Goal: Task Accomplishment & Management: Manage account settings

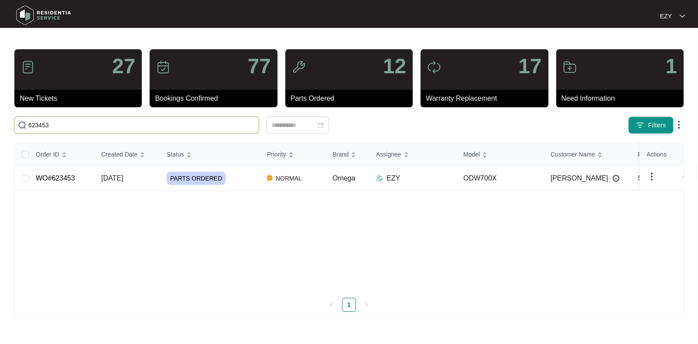
type input "623453"
click at [81, 187] on td "WO#623453" at bounding box center [61, 178] width 65 height 24
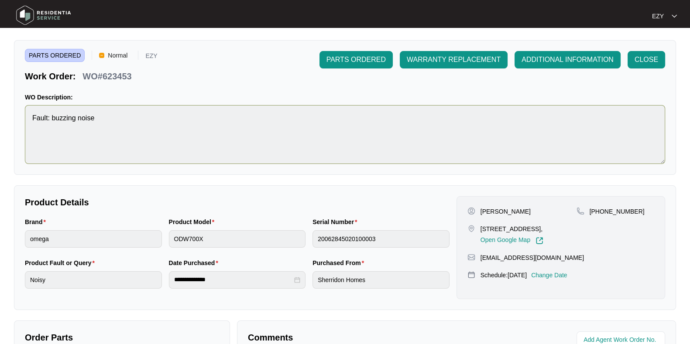
scroll to position [20, 0]
click at [557, 279] on p "Change Date" at bounding box center [549, 275] width 36 height 9
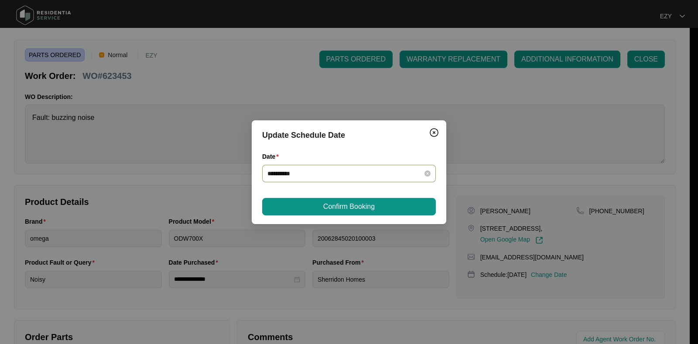
click at [361, 179] on div "**********" at bounding box center [349, 173] width 174 height 17
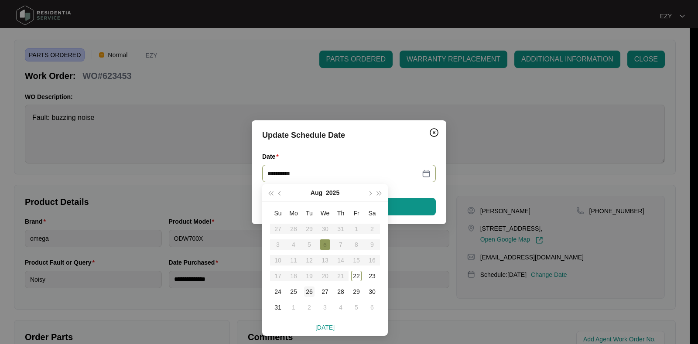
type input "**********"
click at [307, 291] on div "26" at bounding box center [309, 292] width 10 height 10
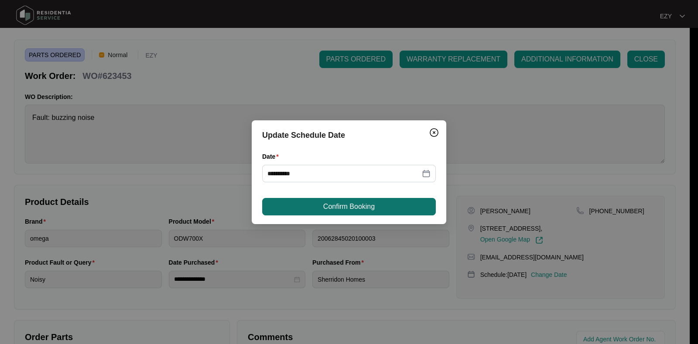
click at [341, 203] on span "Confirm Booking" at bounding box center [349, 207] width 52 height 10
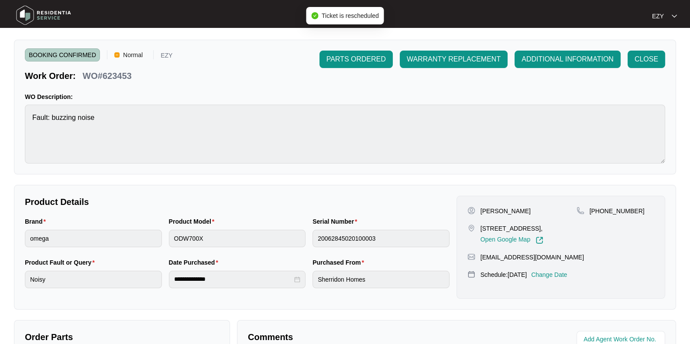
drag, startPoint x: 341, startPoint y: 203, endPoint x: 249, endPoint y: 60, distance: 169.8
click at [249, 60] on div "**********" at bounding box center [345, 282] width 662 height 526
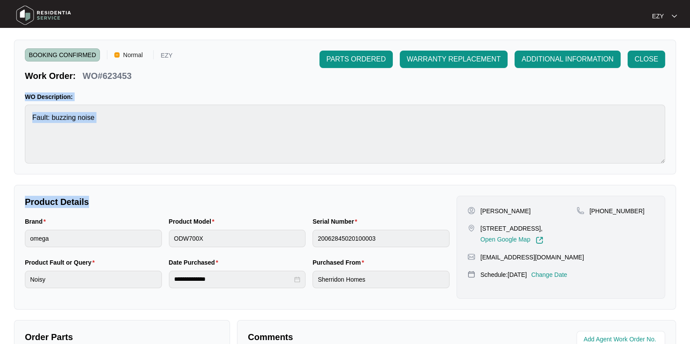
scroll to position [0, 0]
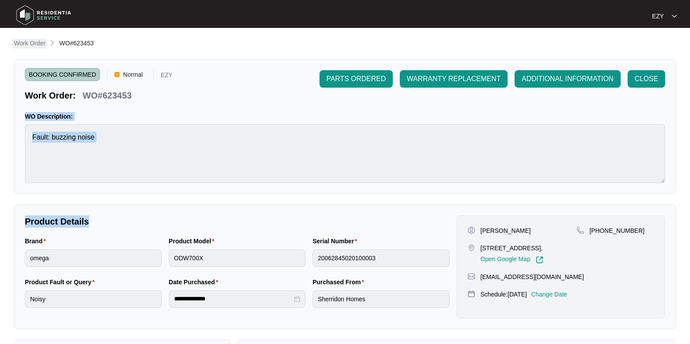
click at [26, 44] on p "Work Order" at bounding box center [29, 43] width 31 height 9
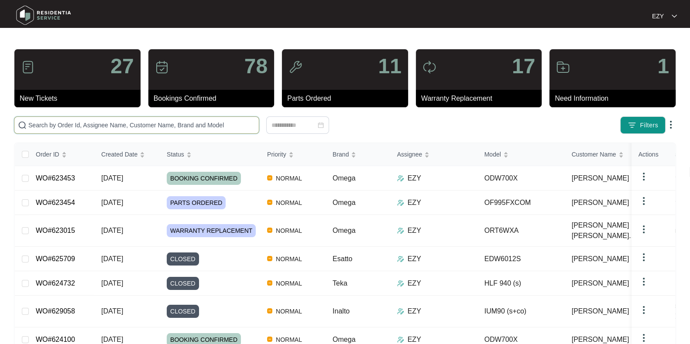
click at [146, 121] on input "text" at bounding box center [141, 125] width 227 height 10
paste input "623454"
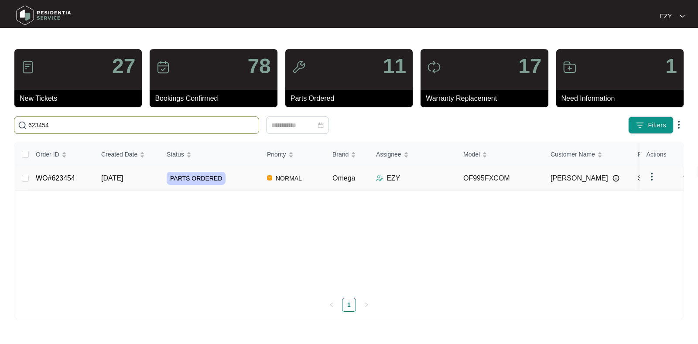
type input "623454"
click at [84, 173] on td "WO#623454" at bounding box center [61, 178] width 65 height 24
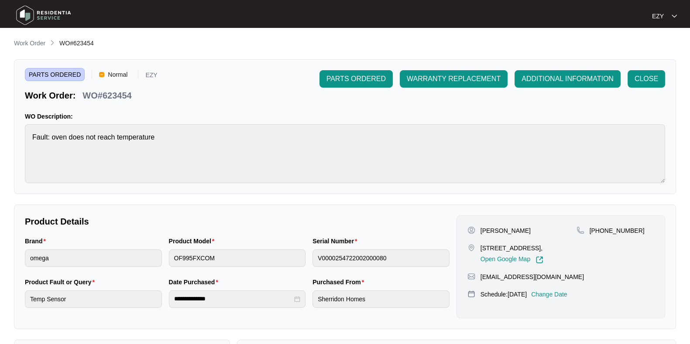
click at [568, 299] on p "Change Date" at bounding box center [549, 294] width 36 height 9
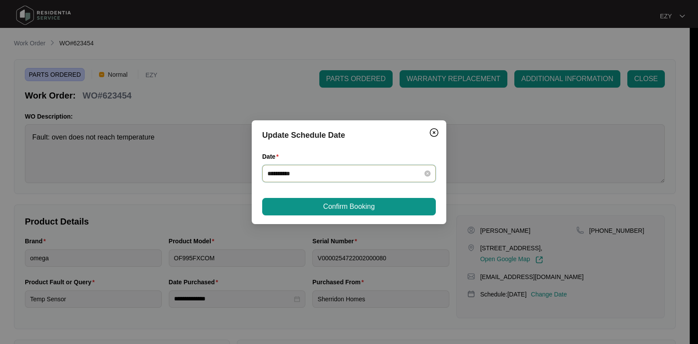
click at [380, 175] on input "**********" at bounding box center [344, 174] width 153 height 10
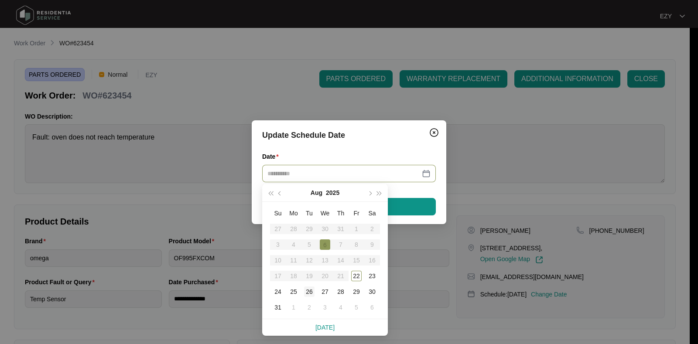
click at [310, 291] on div "26" at bounding box center [309, 292] width 10 height 10
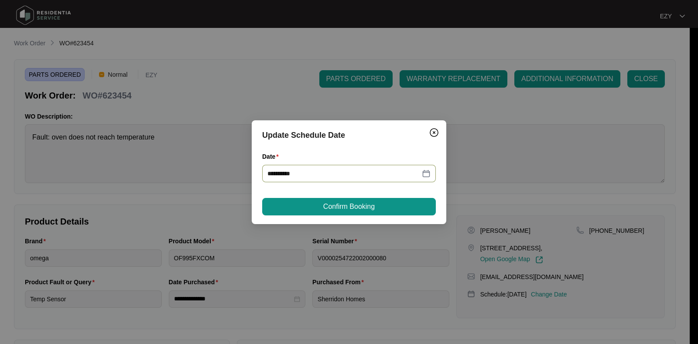
type input "**********"
click at [336, 196] on div "**********" at bounding box center [349, 172] width 195 height 104
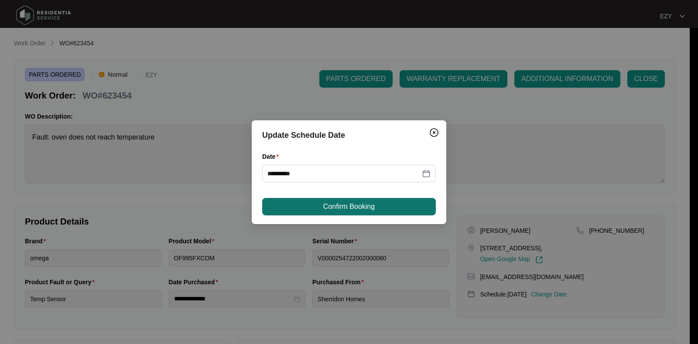
drag, startPoint x: 338, startPoint y: 203, endPoint x: 301, endPoint y: 213, distance: 38.9
click at [301, 213] on button "Confirm Booking" at bounding box center [349, 206] width 174 height 17
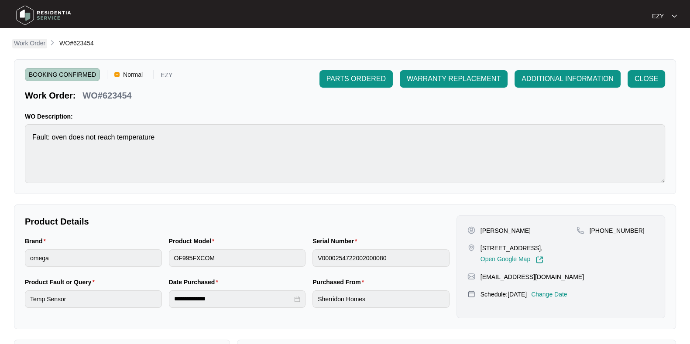
click at [34, 42] on p "Work Order" at bounding box center [29, 43] width 31 height 9
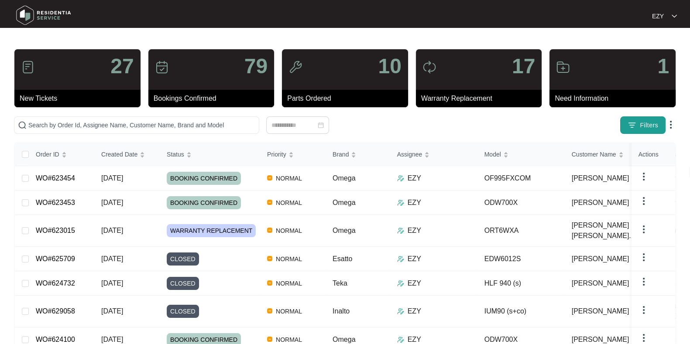
click at [627, 127] on button "Filters" at bounding box center [642, 125] width 45 height 17
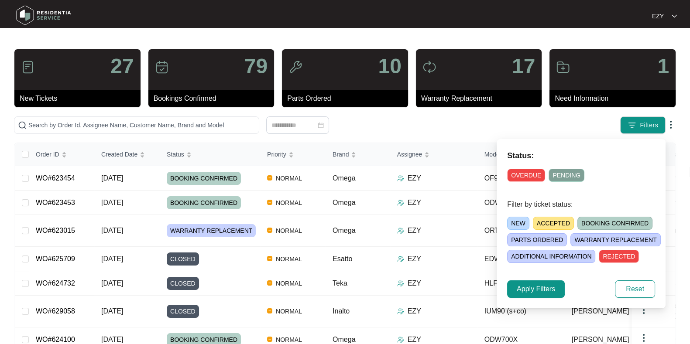
click at [511, 221] on span "NEW" at bounding box center [518, 223] width 22 height 13
click at [535, 286] on span "Apply Filters" at bounding box center [536, 289] width 38 height 10
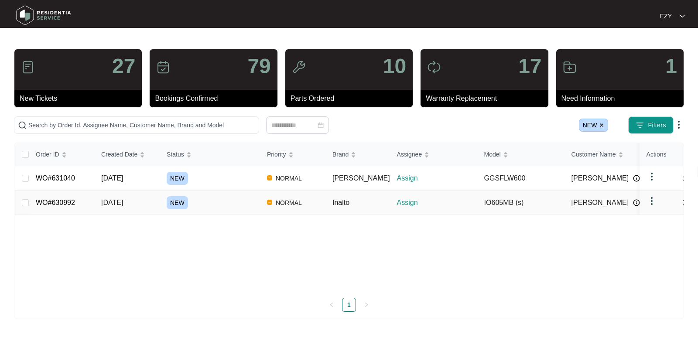
click at [227, 204] on div "NEW" at bounding box center [213, 202] width 93 height 13
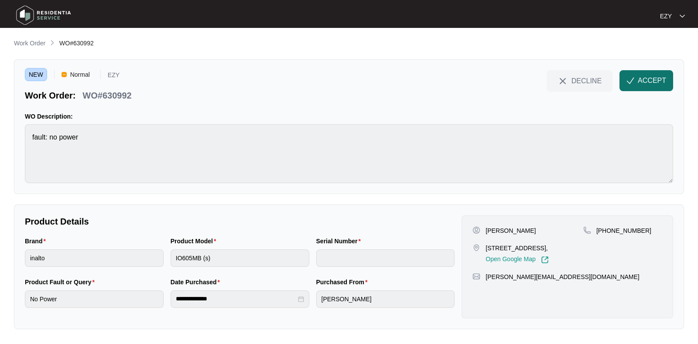
click at [642, 78] on span "ACCEPT" at bounding box center [652, 81] width 28 height 10
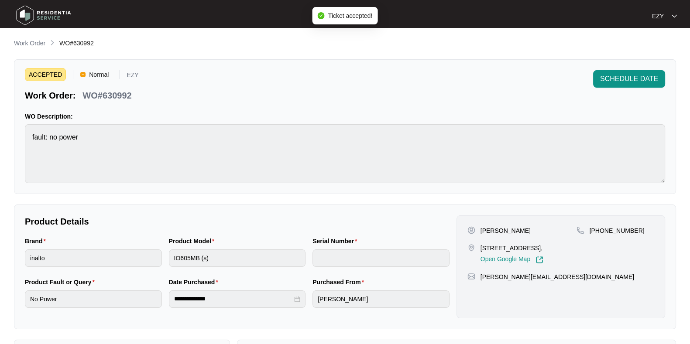
click at [101, 96] on p "WO#630992" at bounding box center [107, 95] width 49 height 12
copy div "WO#630992 SCHEDULE DATE"
click at [503, 251] on p "[STREET_ADDRESS]," at bounding box center [512, 248] width 63 height 9
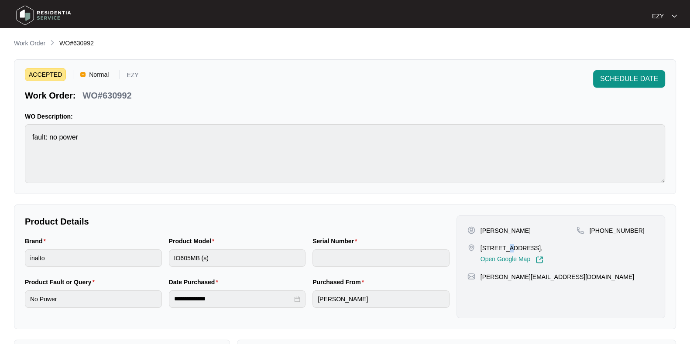
click at [503, 251] on p "[STREET_ADDRESS]," at bounding box center [512, 248] width 63 height 9
copy p "[STREET_ADDRESS],"
click at [503, 251] on p "[STREET_ADDRESS]," at bounding box center [512, 248] width 63 height 9
click at [495, 227] on p "[PERSON_NAME]" at bounding box center [506, 231] width 50 height 9
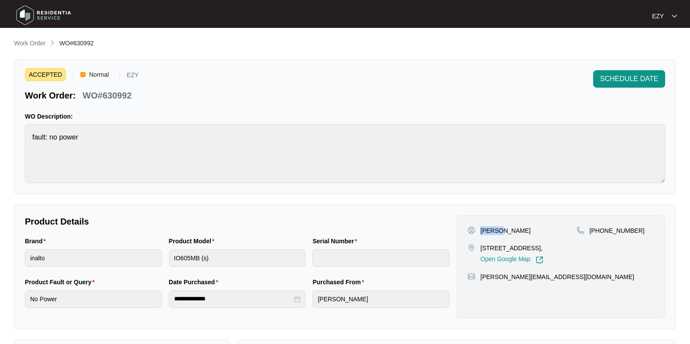
click at [495, 227] on p "[PERSON_NAME]" at bounding box center [506, 231] width 50 height 9
copy p "[PERSON_NAME]"
drag, startPoint x: 655, startPoint y: 230, endPoint x: 600, endPoint y: 234, distance: 55.6
click at [600, 234] on div "[PERSON_NAME] [STREET_ADDRESS], Open Google Map [PHONE_NUMBER] [PERSON_NAME][EM…" at bounding box center [561, 267] width 209 height 103
copy p "414817733"
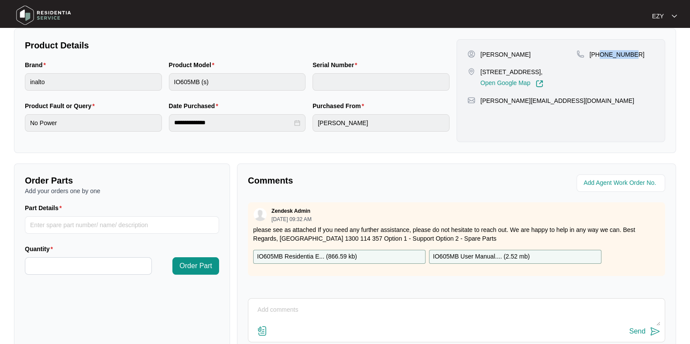
scroll to position [221, 0]
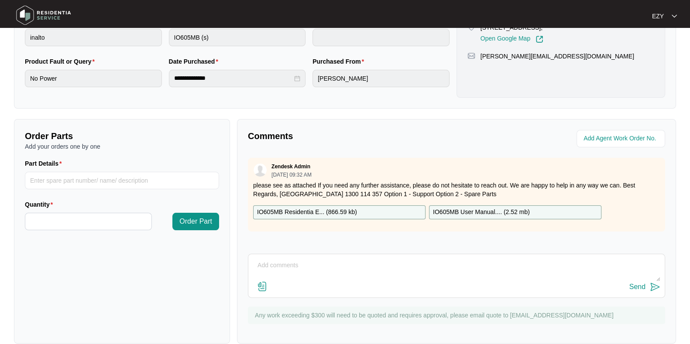
click at [373, 209] on div "IO605MB Residentia E... ( 866.59 kb )" at bounding box center [339, 213] width 172 height 14
click at [458, 210] on p "IO605MB User Manual.... ( 2.52 mb )" at bounding box center [481, 213] width 97 height 10
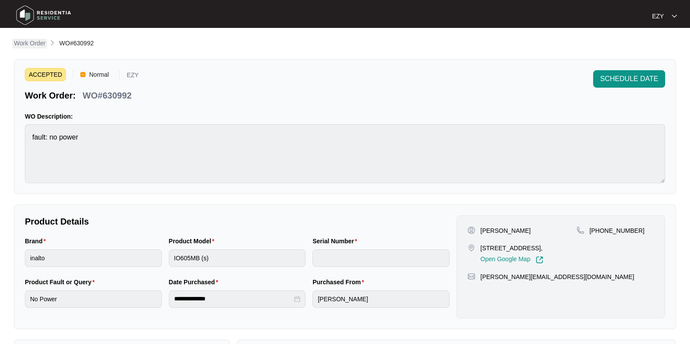
click at [37, 45] on p "Work Order" at bounding box center [29, 43] width 31 height 9
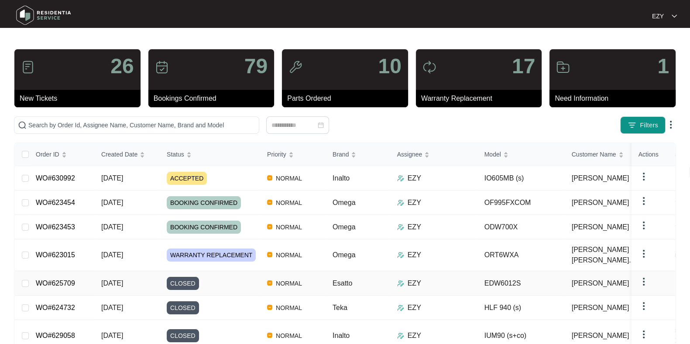
scroll to position [111, 0]
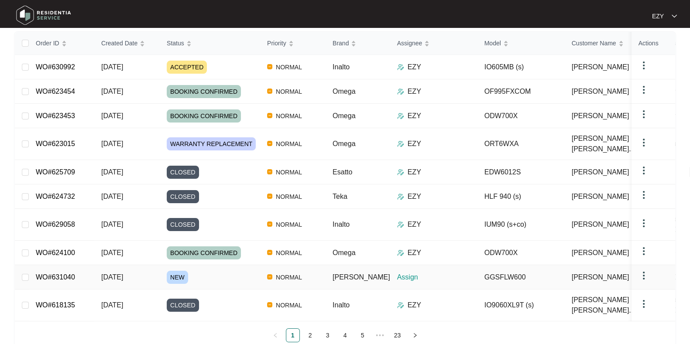
click at [140, 265] on td "[DATE]" at bounding box center [126, 277] width 65 height 24
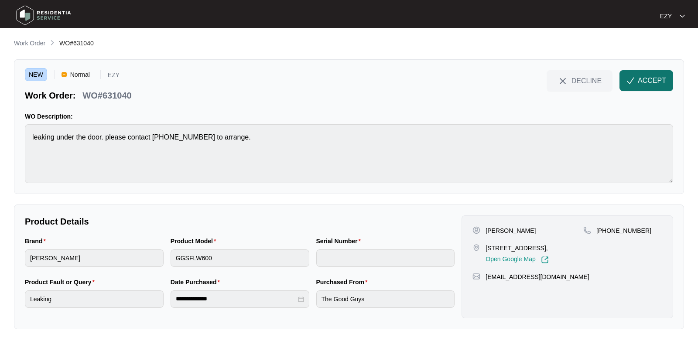
click at [644, 84] on span "ACCEPT" at bounding box center [652, 81] width 28 height 10
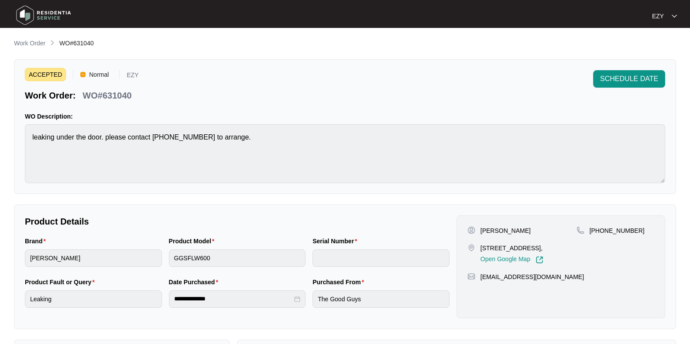
click at [107, 96] on p "WO#631040" at bounding box center [107, 95] width 49 height 12
copy div "WO#631040 SCHEDULE DATE"
click at [107, 96] on p "WO#631040" at bounding box center [107, 95] width 49 height 12
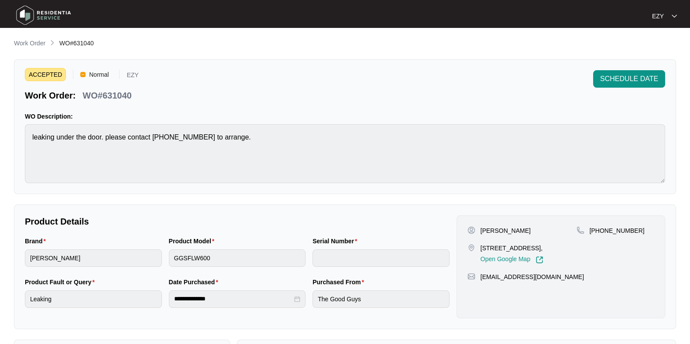
click at [481, 246] on p "[STREET_ADDRESS]," at bounding box center [512, 248] width 63 height 9
copy p "[STREET_ADDRESS],"
click at [493, 231] on p "[PERSON_NAME]" at bounding box center [506, 231] width 50 height 9
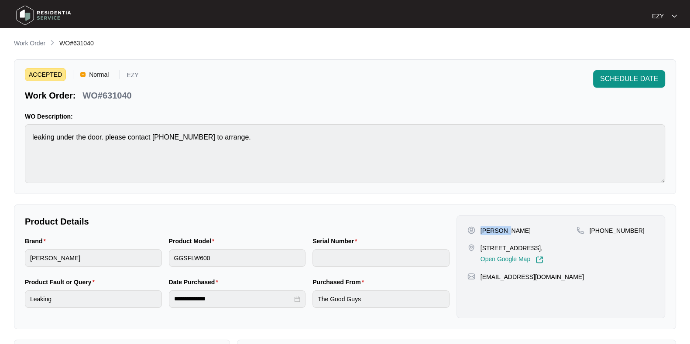
click at [493, 231] on p "[PERSON_NAME]" at bounding box center [506, 231] width 50 height 9
copy p "[PERSON_NAME]"
drag, startPoint x: 648, startPoint y: 230, endPoint x: 599, endPoint y: 232, distance: 49.0
click at [599, 232] on div "[PHONE_NUMBER]" at bounding box center [616, 231] width 78 height 9
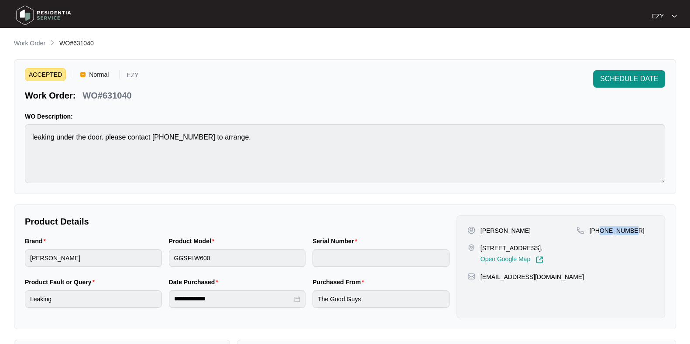
copy p "421445688"
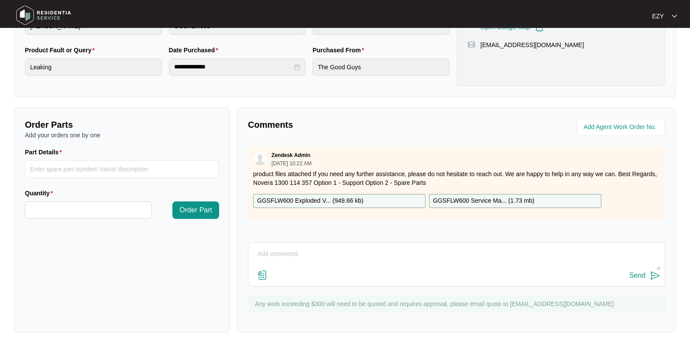
scroll to position [234, 0]
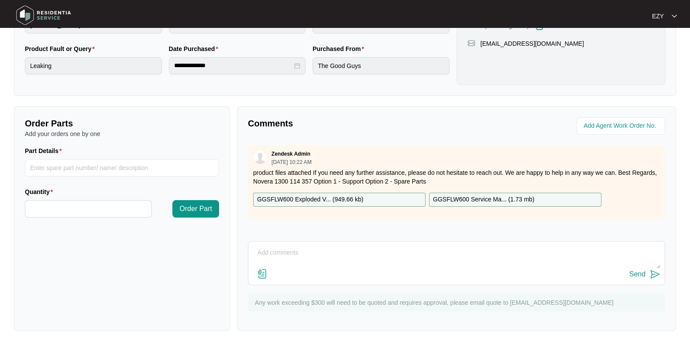
click at [346, 197] on p "GGSFLW600 Exploded V... ( 949.66 kb )" at bounding box center [310, 200] width 107 height 10
click at [457, 200] on p "GGSFLW600 Service Ma... ( 1.73 mb )" at bounding box center [483, 200] width 101 height 10
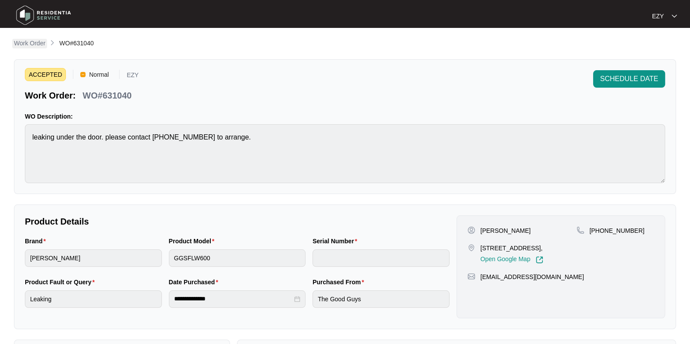
click at [34, 43] on p "Work Order" at bounding box center [29, 43] width 31 height 9
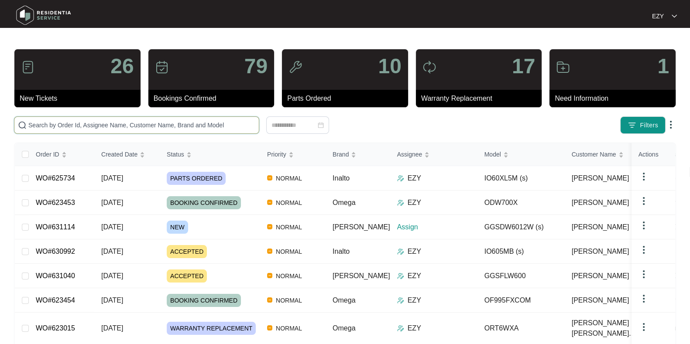
click at [177, 126] on input "text" at bounding box center [141, 125] width 227 height 10
paste input "625734"
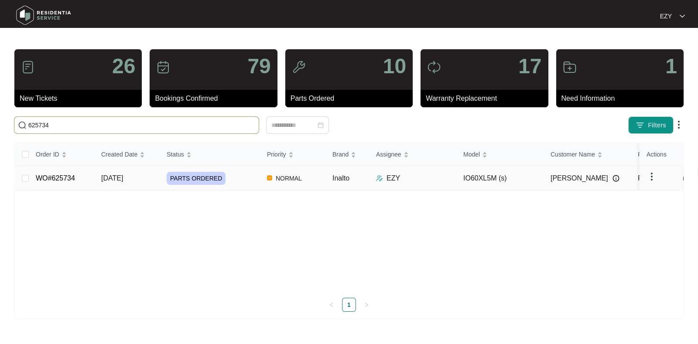
type input "625734"
click at [92, 179] on td "WO#625734" at bounding box center [61, 178] width 65 height 24
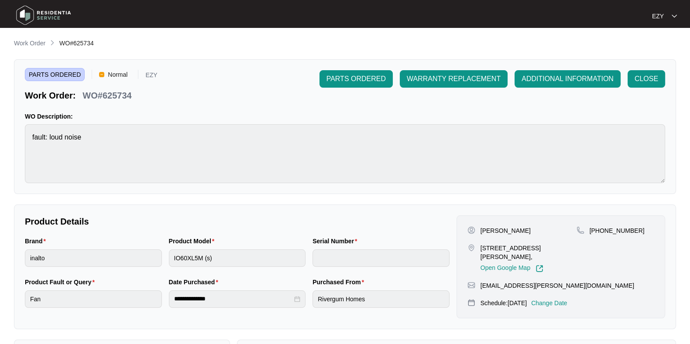
click at [563, 299] on p "Change Date" at bounding box center [549, 303] width 36 height 9
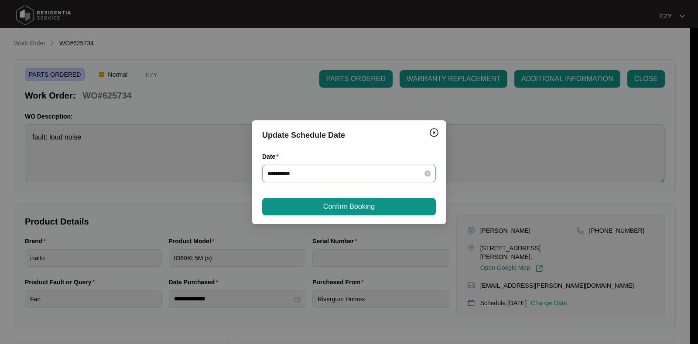
click at [399, 172] on input "**********" at bounding box center [344, 174] width 153 height 10
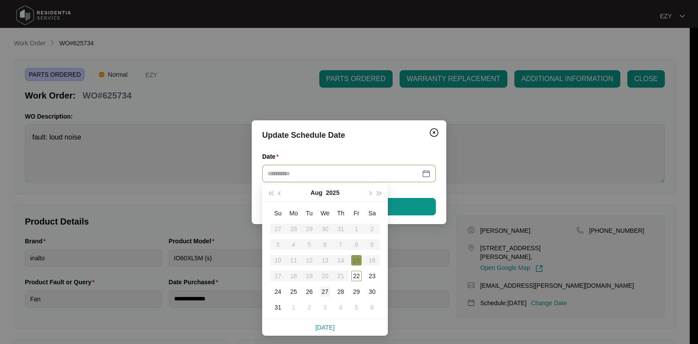
type input "**********"
click at [330, 291] on div "27" at bounding box center [325, 292] width 10 height 10
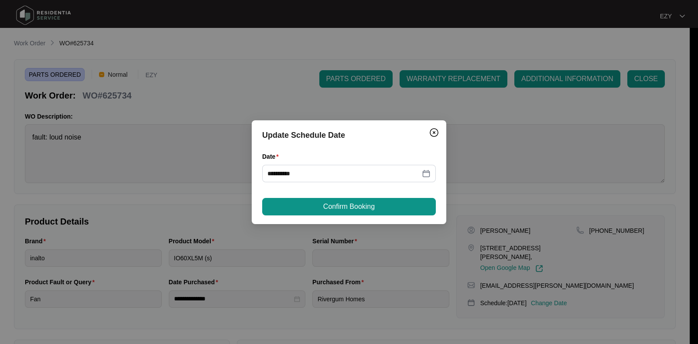
click at [346, 193] on div "**********" at bounding box center [349, 172] width 195 height 104
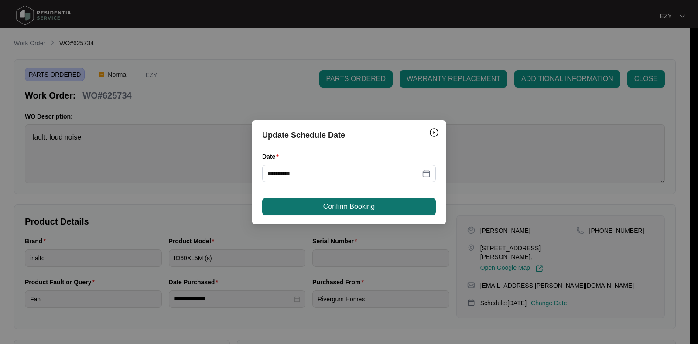
click at [351, 211] on span "Confirm Booking" at bounding box center [349, 207] width 52 height 10
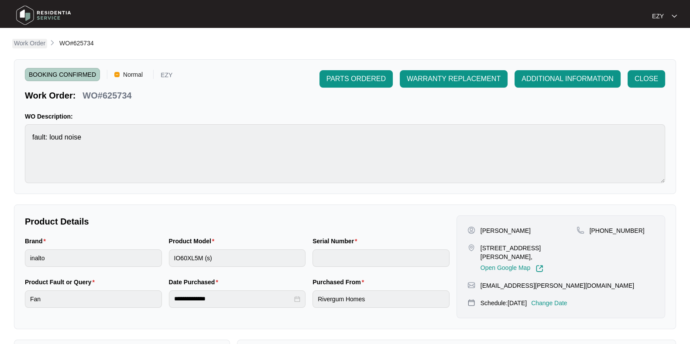
click at [33, 41] on p "Work Order" at bounding box center [29, 43] width 31 height 9
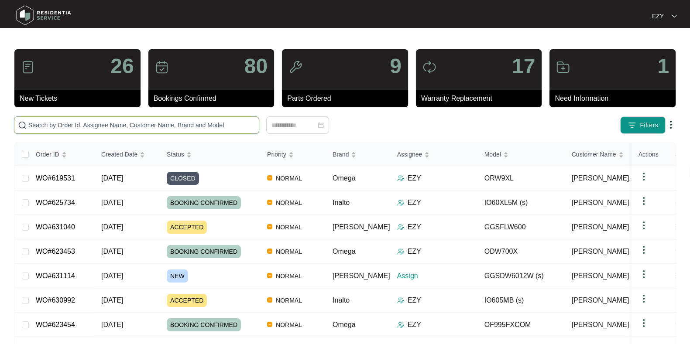
click at [199, 128] on input "text" at bounding box center [141, 125] width 227 height 10
paste input "608059"
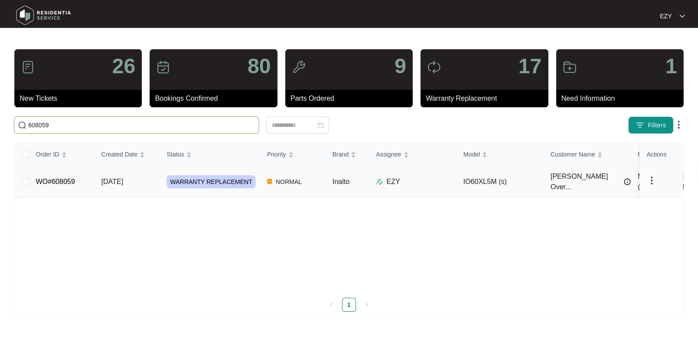
type input "608059"
click at [145, 177] on td "[DATE]" at bounding box center [126, 182] width 65 height 32
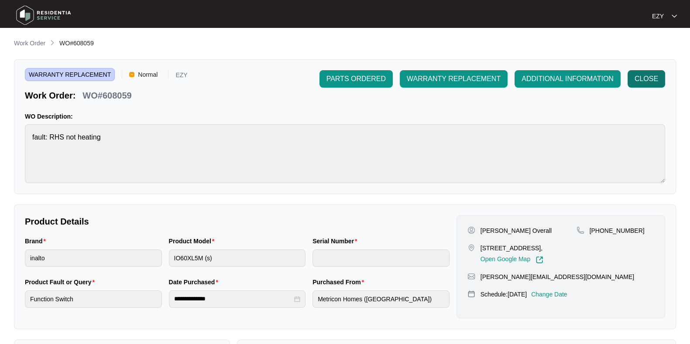
click at [644, 82] on span "CLOSE" at bounding box center [647, 79] width 24 height 10
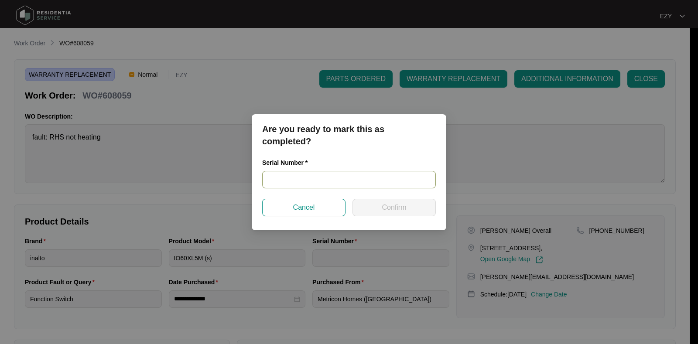
click at [306, 179] on input "text" at bounding box center [349, 179] width 174 height 17
paste input "91233400162"
type input "91233400162"
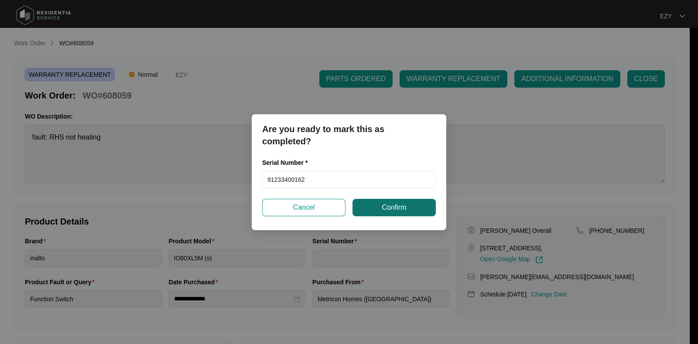
click at [391, 204] on span "Confirm" at bounding box center [394, 208] width 24 height 10
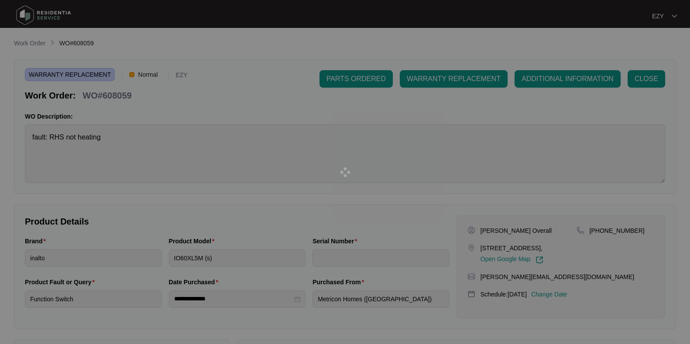
type input "91233400162"
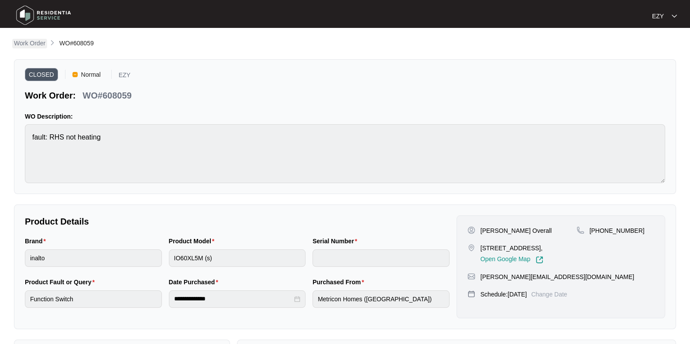
click at [39, 47] on p "Work Order" at bounding box center [29, 43] width 31 height 9
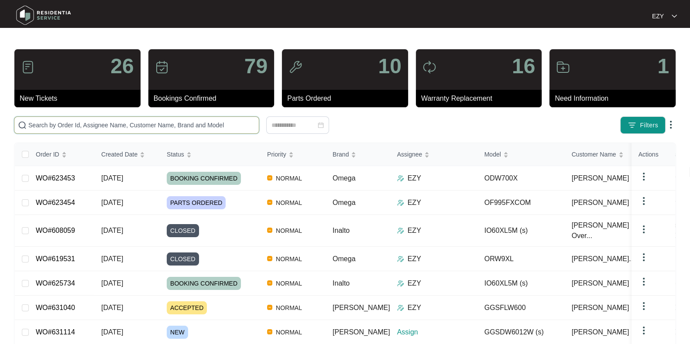
click at [201, 127] on input "text" at bounding box center [141, 125] width 227 height 10
paste input "623015"
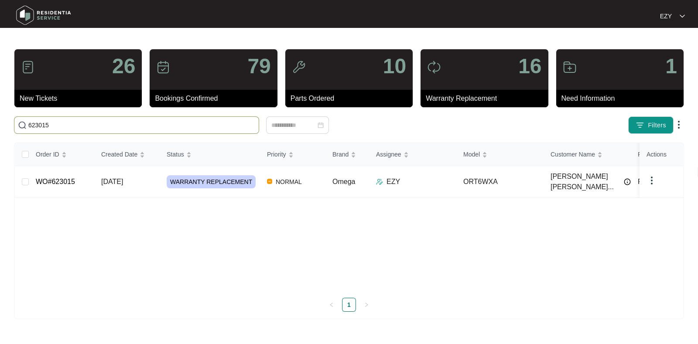
type input "623015"
click at [84, 187] on td "WO#623015" at bounding box center [61, 182] width 65 height 32
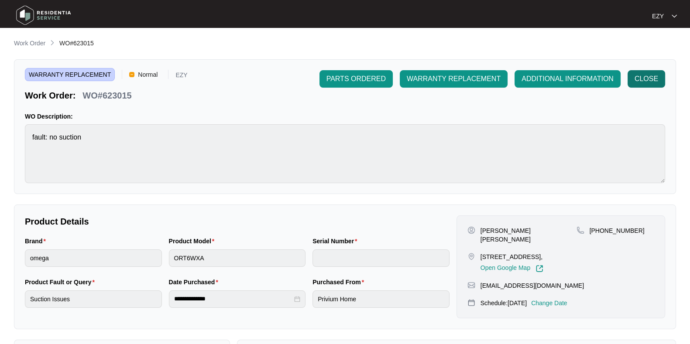
click at [655, 79] on span "CLOSE" at bounding box center [647, 79] width 24 height 10
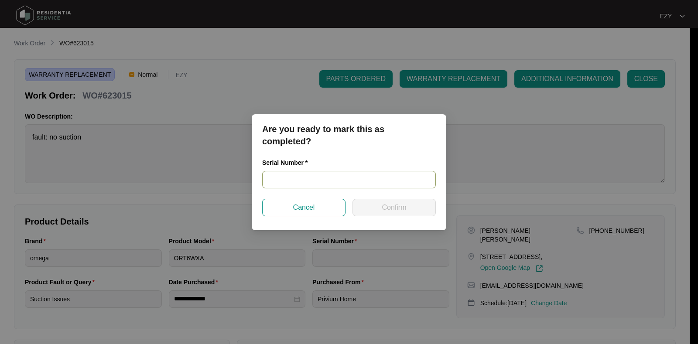
click at [395, 172] on input "text" at bounding box center [349, 179] width 174 height 17
paste input "[PHONE_NUMBER]"
type input "[PHONE_NUMBER]"
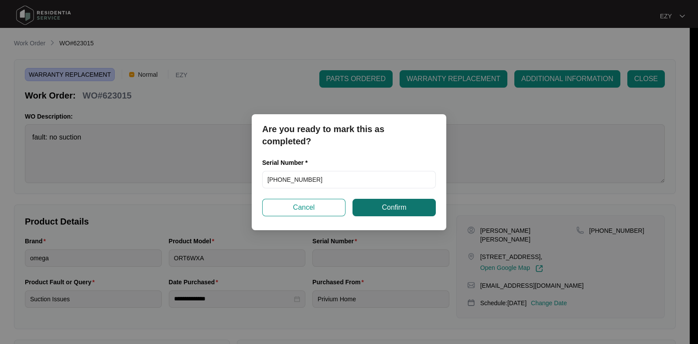
click at [396, 213] on button "Confirm" at bounding box center [394, 207] width 83 height 17
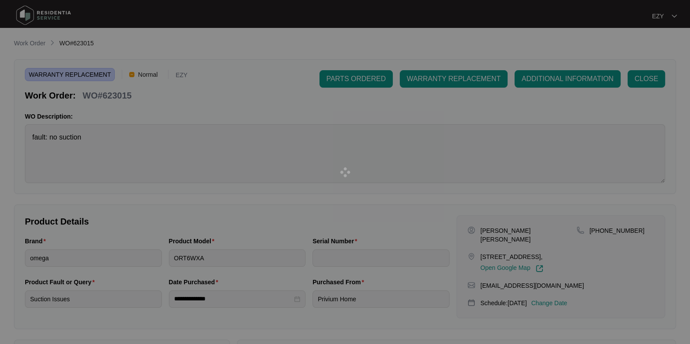
type input "[PHONE_NUMBER]"
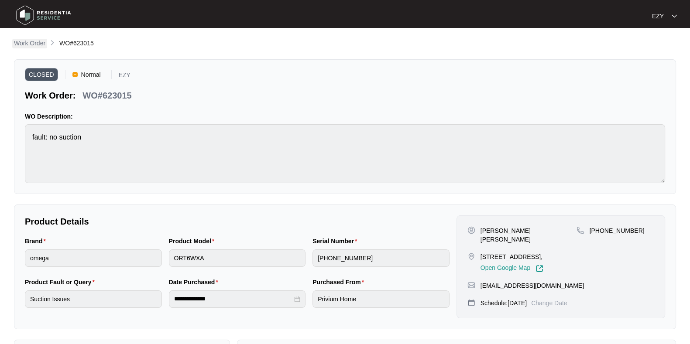
click at [28, 41] on p "Work Order" at bounding box center [29, 43] width 31 height 9
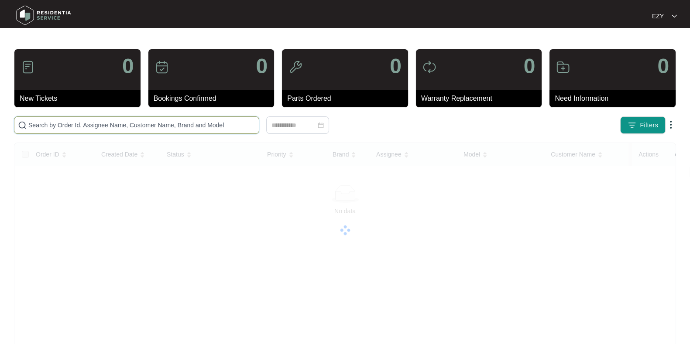
click at [171, 127] on input "text" at bounding box center [141, 125] width 227 height 10
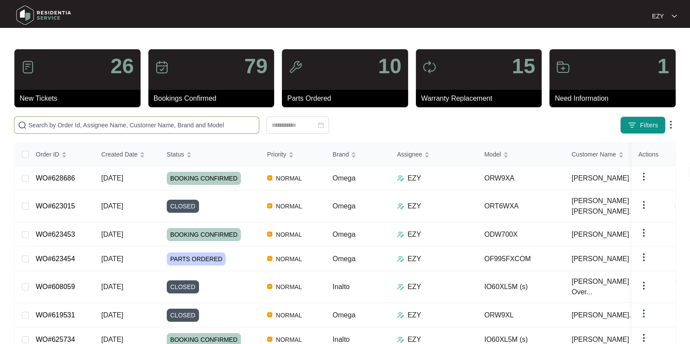
paste input "WO#627627"
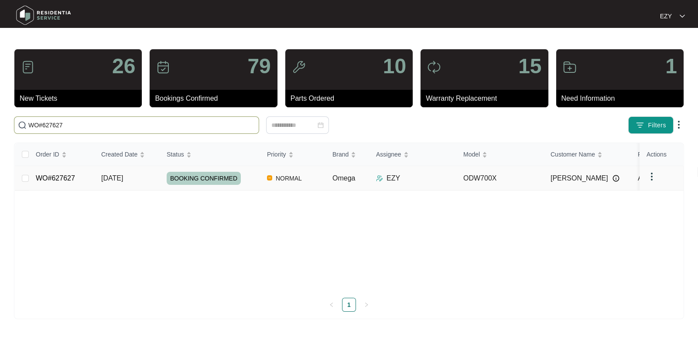
type input "WO#627627"
click at [89, 177] on td "WO#627627" at bounding box center [61, 178] width 65 height 24
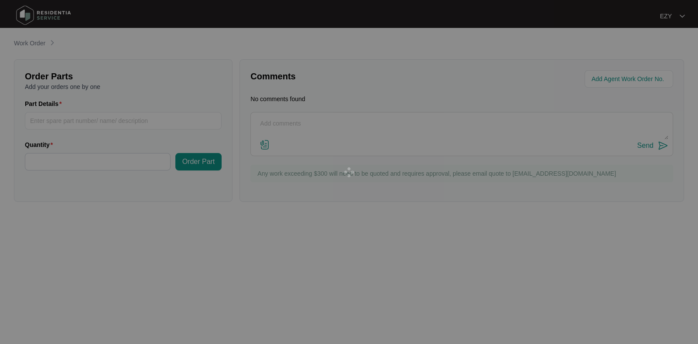
click at [89, 177] on div at bounding box center [349, 172] width 698 height 344
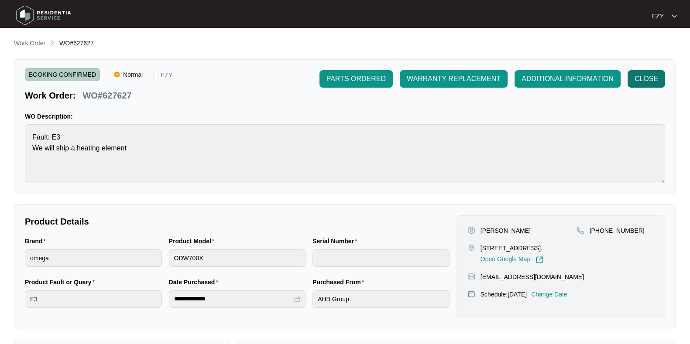
click at [655, 75] on span "CLOSE" at bounding box center [647, 79] width 24 height 10
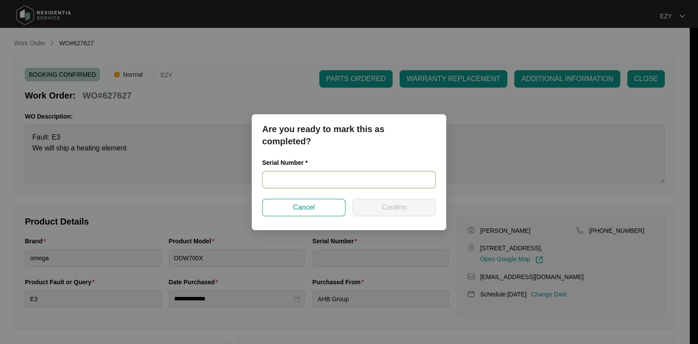
click at [343, 182] on input "text" at bounding box center [349, 179] width 174 height 17
paste input "24017790040100150"
type input "24017790040100150"
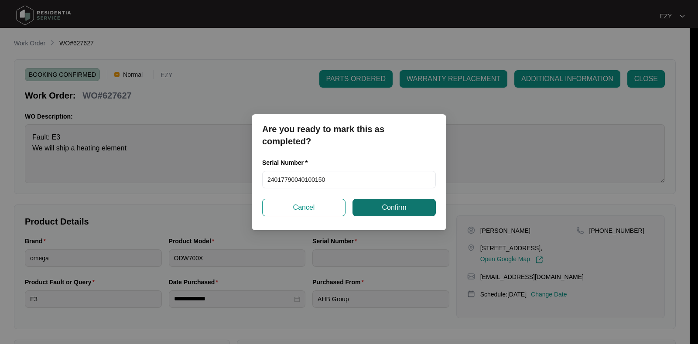
click at [382, 210] on span "Confirm" at bounding box center [394, 208] width 24 height 10
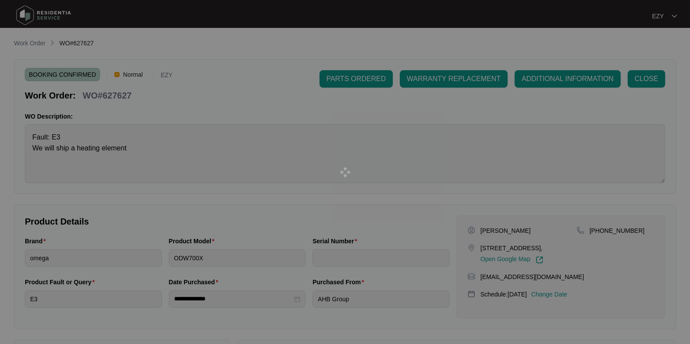
type input "24017790040100150"
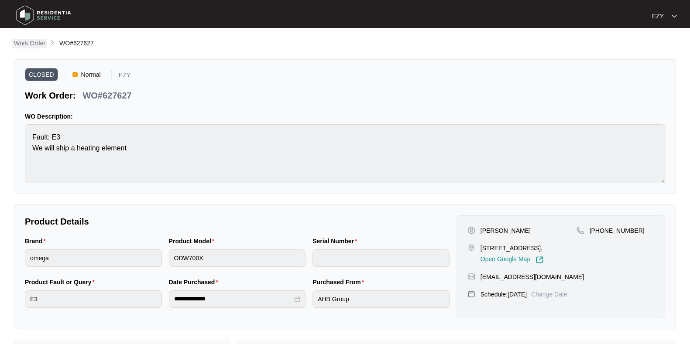
click at [33, 42] on p "Work Order" at bounding box center [29, 43] width 31 height 9
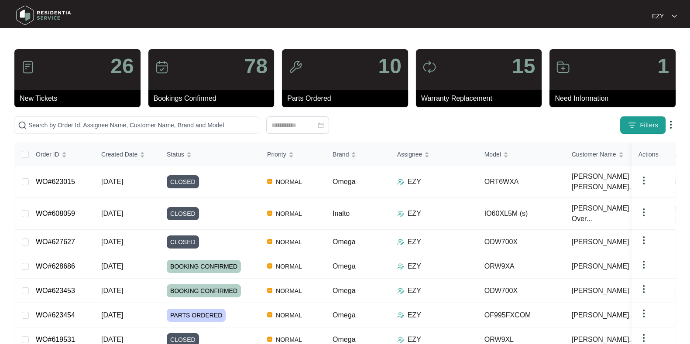
click at [645, 125] on span "Filters" at bounding box center [649, 125] width 18 height 9
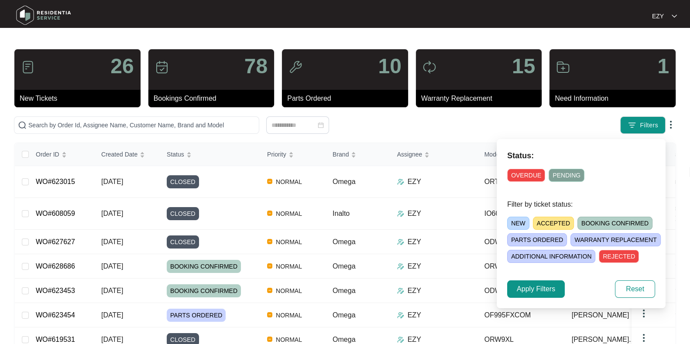
click at [515, 224] on span "NEW" at bounding box center [518, 223] width 22 height 13
click at [546, 286] on span "Apply Filters" at bounding box center [536, 289] width 38 height 10
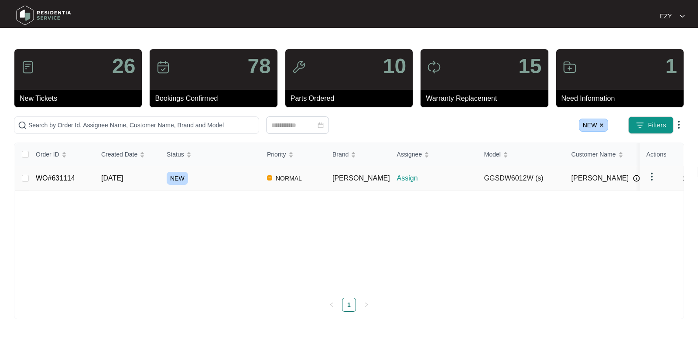
click at [211, 183] on div "NEW" at bounding box center [213, 178] width 93 height 13
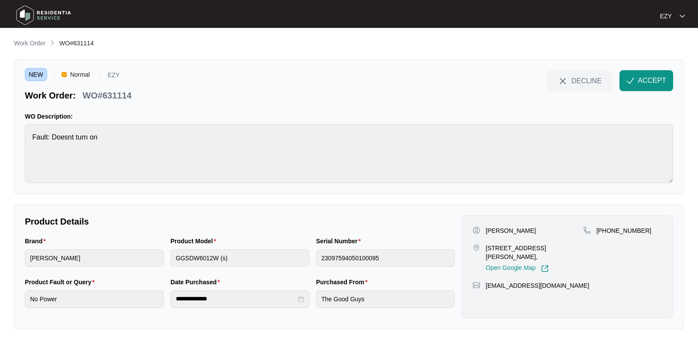
click at [126, 92] on p "WO#631114" at bounding box center [107, 95] width 49 height 12
click at [127, 92] on p "WO#631114" at bounding box center [107, 95] width 49 height 12
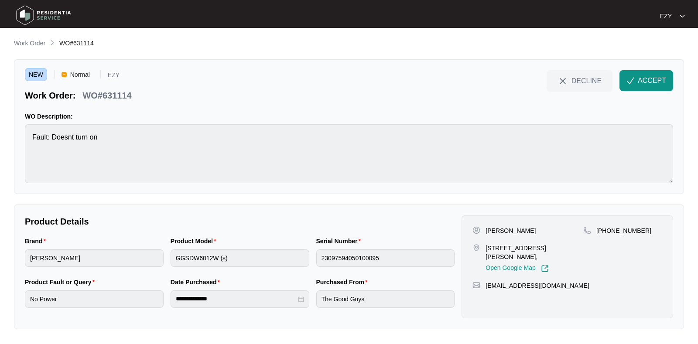
click at [234, 248] on div "Product Model" at bounding box center [240, 243] width 139 height 13
click at [495, 233] on p "[PERSON_NAME]" at bounding box center [511, 231] width 50 height 9
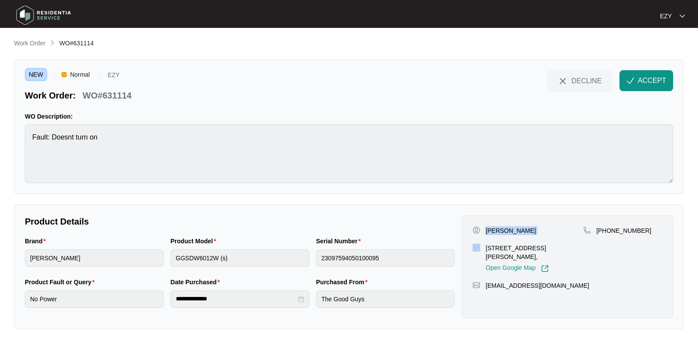
click at [495, 233] on p "[PERSON_NAME]" at bounding box center [511, 231] width 50 height 9
copy p "[PERSON_NAME]"
click at [552, 249] on p "[STREET_ADDRESS][PERSON_NAME]," at bounding box center [535, 252] width 98 height 17
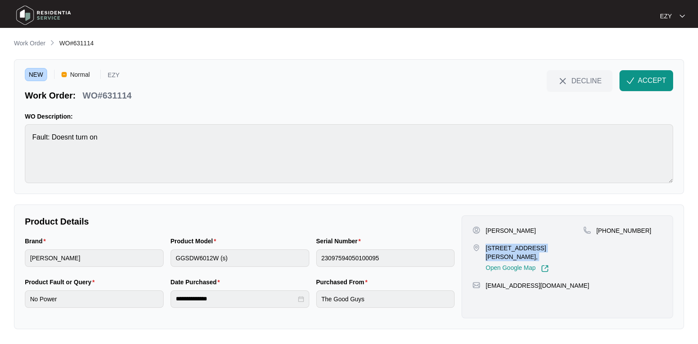
copy p "[STREET_ADDRESS][PERSON_NAME],"
drag, startPoint x: 657, startPoint y: 230, endPoint x: 607, endPoint y: 237, distance: 50.7
click at [607, 237] on div "[PHONE_NUMBER]" at bounding box center [623, 250] width 79 height 46
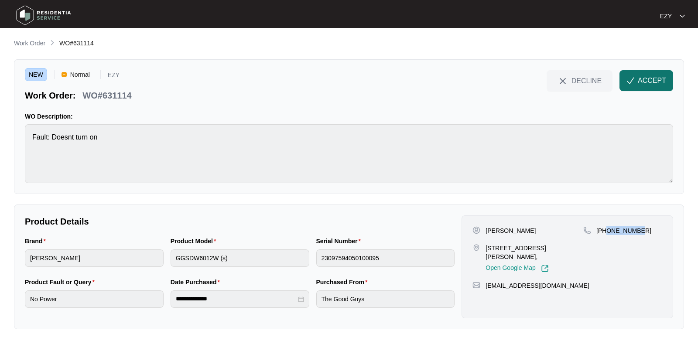
click at [641, 83] on span "ACCEPT" at bounding box center [652, 81] width 28 height 10
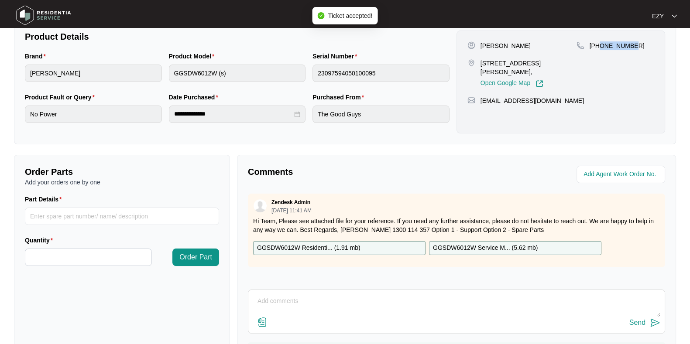
scroll to position [234, 0]
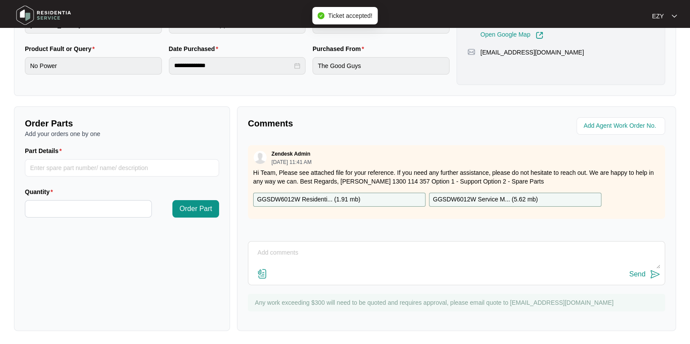
click at [321, 199] on p "GGSDW6012W Residenti... ( 1.91 mb )" at bounding box center [308, 200] width 103 height 10
click at [461, 200] on p "GGSDW6012W Service M... ( 5.62 mb )" at bounding box center [485, 200] width 105 height 10
